Goal: Find contact information

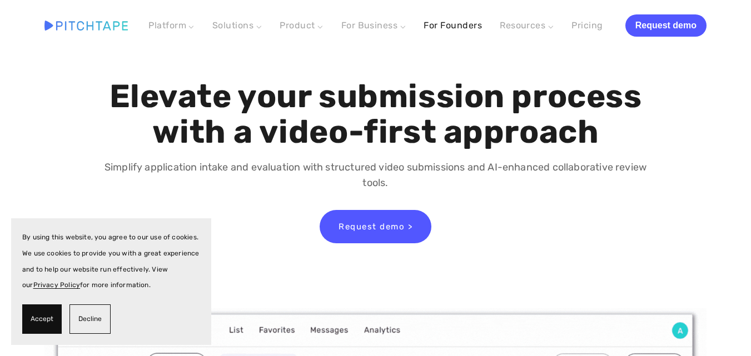
click at [458, 27] on link "For Founders" at bounding box center [453, 26] width 58 height 20
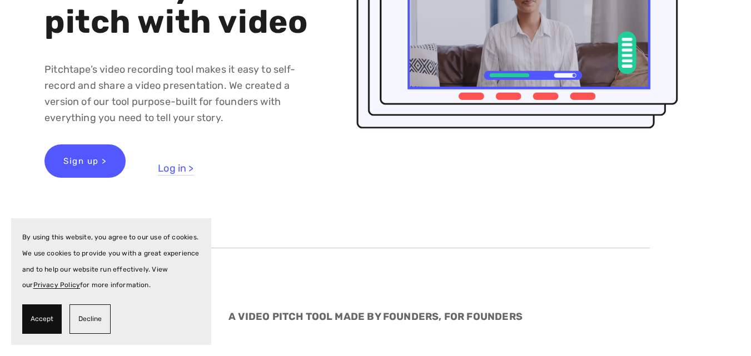
click at [47, 320] on span "Accept" at bounding box center [42, 319] width 23 height 16
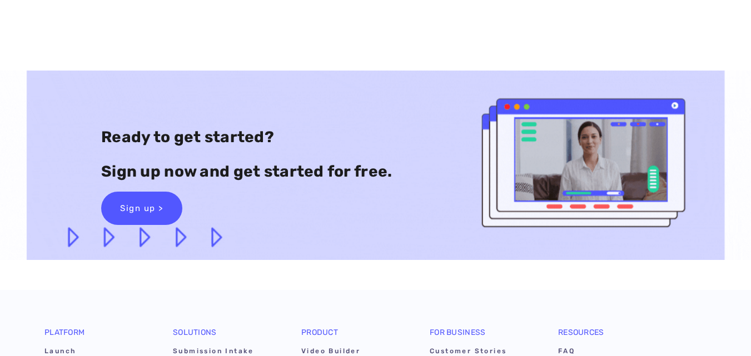
scroll to position [2713, 0]
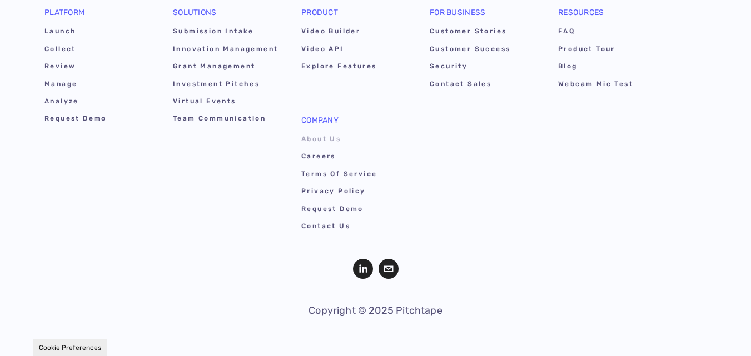
click at [319, 136] on link "About Us" at bounding box center [354, 140] width 106 height 17
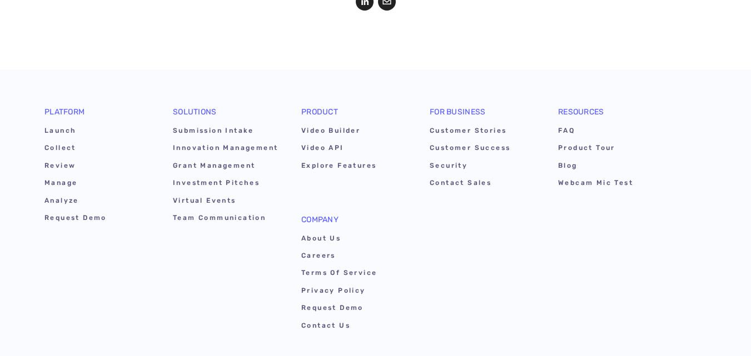
scroll to position [1501, 0]
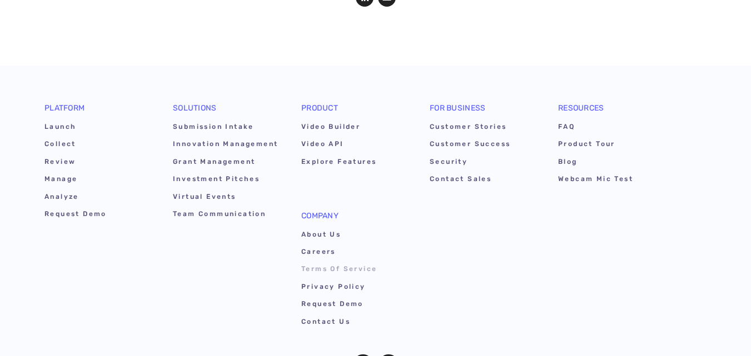
drag, startPoint x: 320, startPoint y: 331, endPoint x: 321, endPoint y: 278, distance: 52.8
click at [320, 330] on link "Contact Us" at bounding box center [354, 323] width 106 height 17
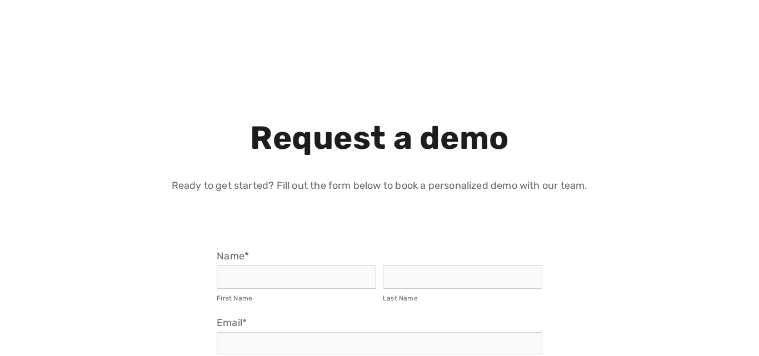
select select "US"
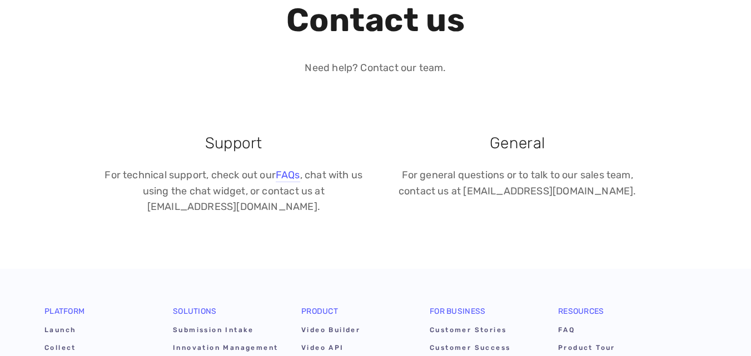
scroll to position [778, 0]
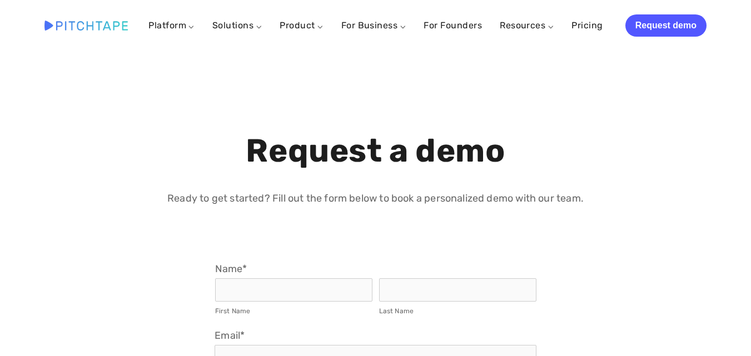
select select "US"
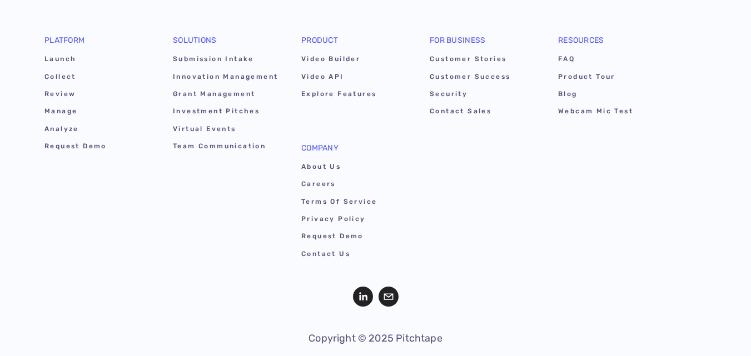
scroll to position [1084, 0]
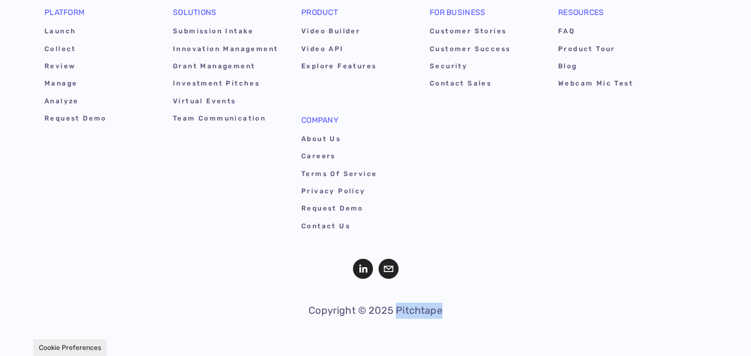
drag, startPoint x: 397, startPoint y: 314, endPoint x: 455, endPoint y: 309, distance: 58.0
click at [455, 309] on p "Copyright © 2025 Pitchtape" at bounding box center [375, 311] width 321 height 16
copy p "Pitchtape"
